Goal: Transaction & Acquisition: Subscribe to service/newsletter

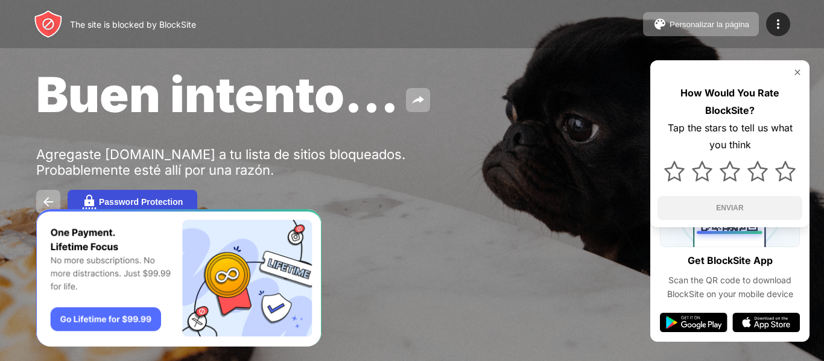
click at [149, 207] on button "Password Protection" at bounding box center [133, 202] width 130 height 24
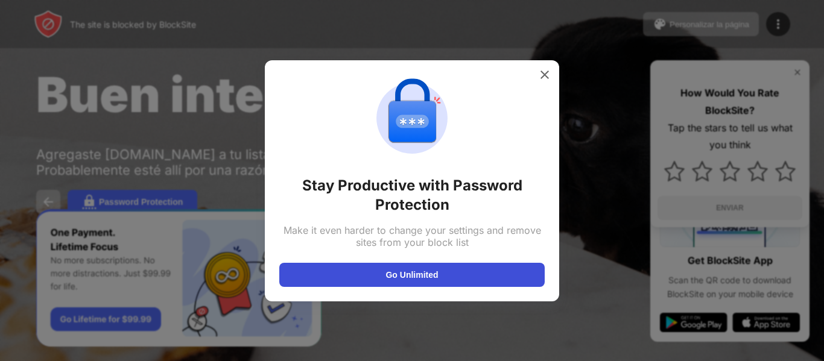
click at [336, 270] on button "Go Unlimited" at bounding box center [411, 275] width 265 height 24
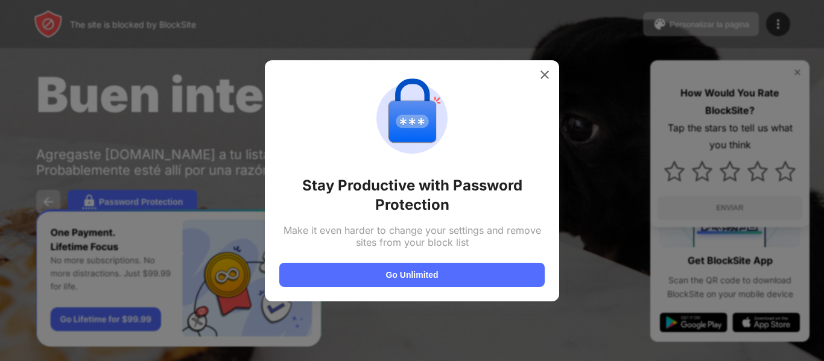
drag, startPoint x: 533, startPoint y: 81, endPoint x: 542, endPoint y: 76, distance: 10.0
click at [535, 81] on div "Stay Productive with Password Protection Make it even harder to change your set…" at bounding box center [411, 181] width 265 height 212
click at [545, 71] on img at bounding box center [545, 75] width 12 height 12
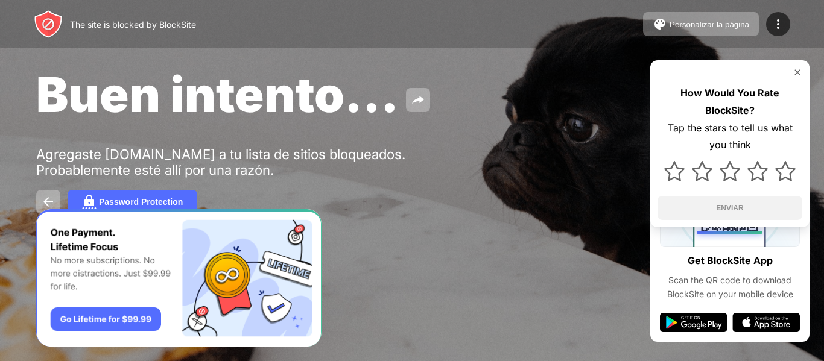
click at [786, 74] on div at bounding box center [729, 73] width 145 height 10
click at [795, 75] on img at bounding box center [797, 73] width 10 height 10
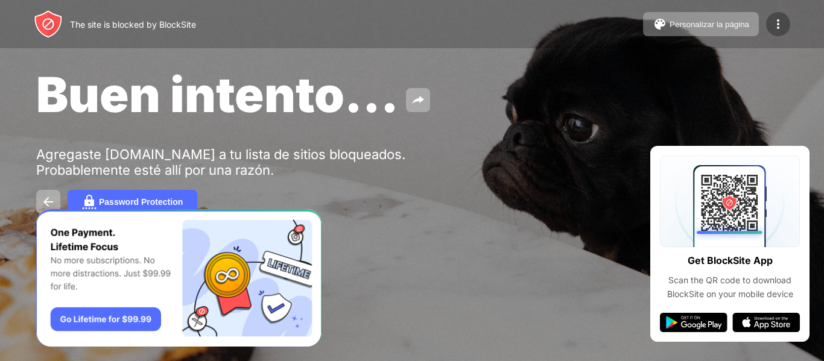
click at [771, 30] on img at bounding box center [778, 24] width 14 height 14
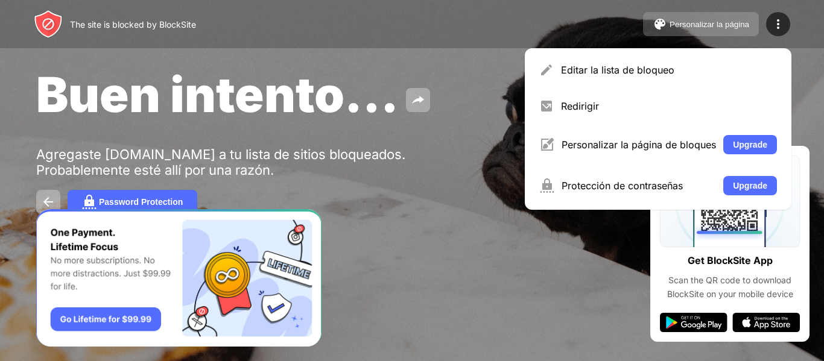
click at [702, 16] on button "Personalizar la página" at bounding box center [701, 24] width 116 height 24
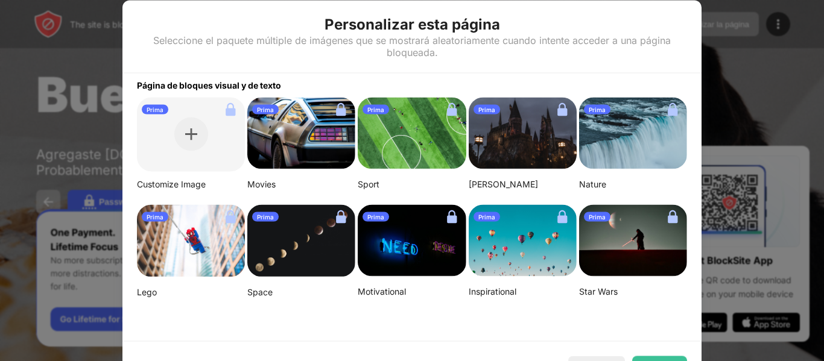
click at [712, 61] on div at bounding box center [412, 180] width 824 height 361
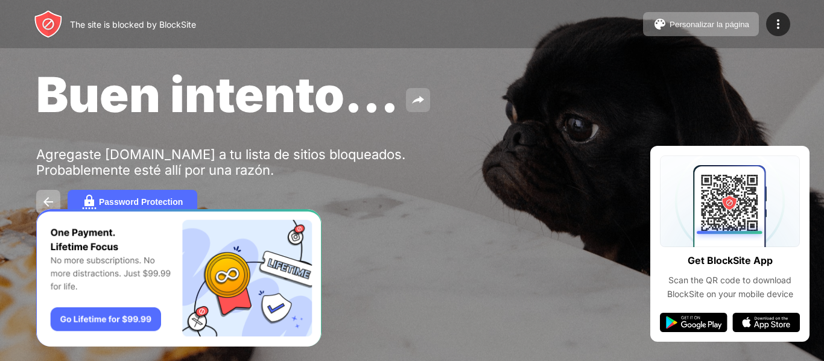
click at [412, 96] on button at bounding box center [418, 100] width 24 height 24
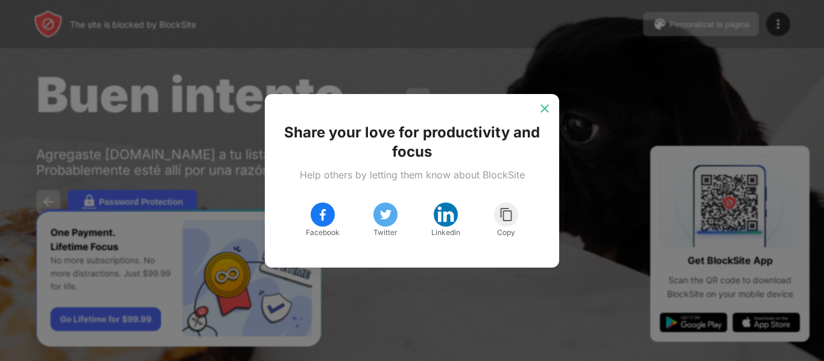
click at [549, 109] on img at bounding box center [545, 109] width 12 height 12
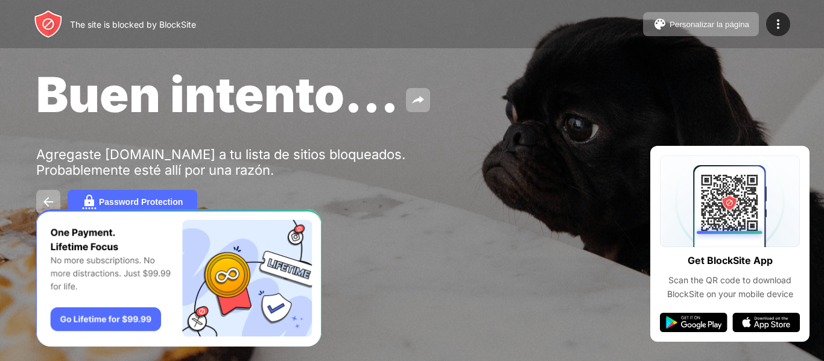
click at [558, 103] on div "Buen intento..." at bounding box center [336, 94] width 601 height 58
